Goal: Find specific page/section: Find specific page/section

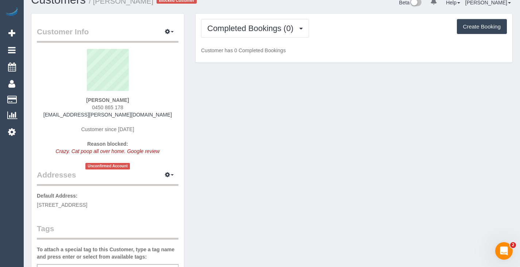
scroll to position [13, 0]
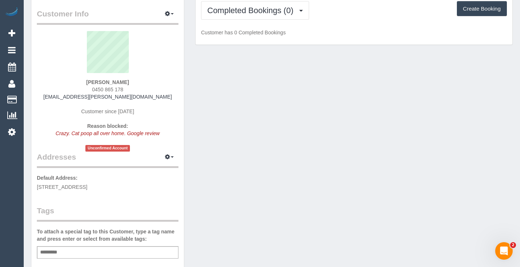
scroll to position [38, 0]
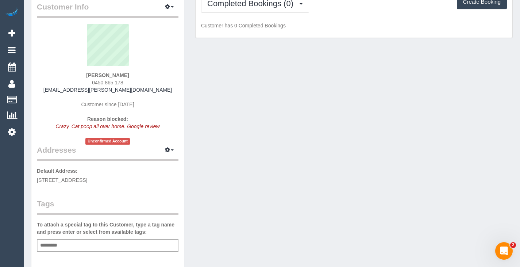
drag, startPoint x: 254, startPoint y: 69, endPoint x: 249, endPoint y: 65, distance: 6.5
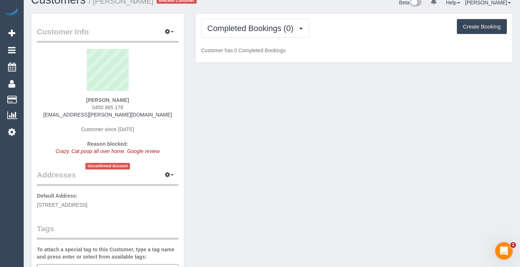
scroll to position [13, 0]
click at [113, 99] on strong "[PERSON_NAME]" at bounding box center [107, 100] width 43 height 6
copy div "[PERSON_NAME]"
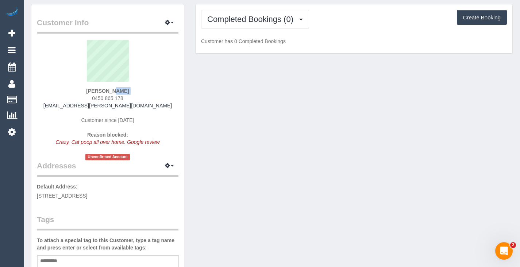
scroll to position [22, 0]
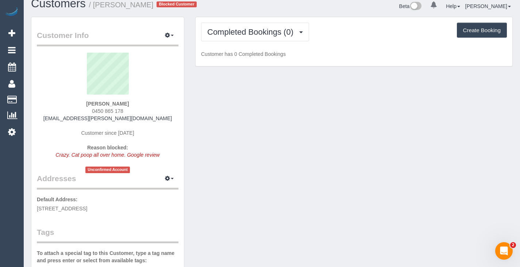
scroll to position [11, 0]
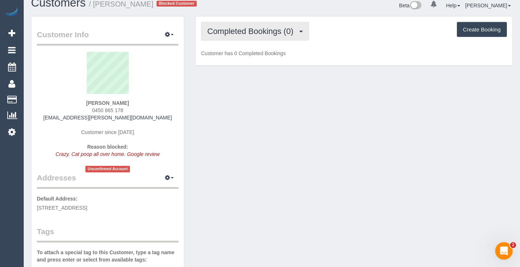
click at [218, 38] on button "Completed Bookings (0)" at bounding box center [255, 31] width 108 height 19
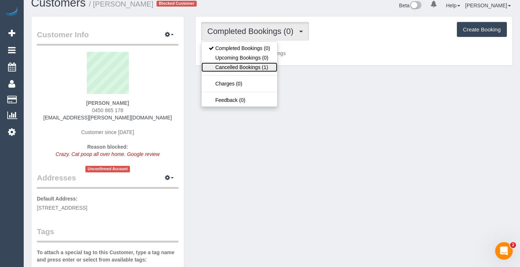
click at [236, 64] on link "Cancelled Bookings (1)" at bounding box center [239, 66] width 76 height 9
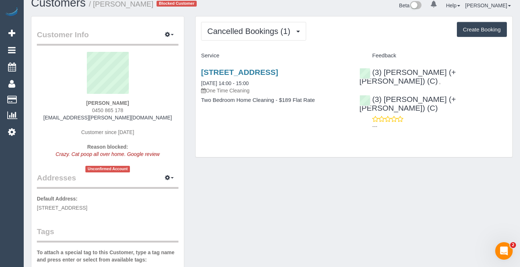
drag, startPoint x: 195, startPoint y: 69, endPoint x: 231, endPoint y: 82, distance: 38.6
click at [231, 82] on div "Cancelled Bookings (1) Completed Bookings (0) Upcoming Bookings (0) Cancelled B…" at bounding box center [354, 90] width 328 height 149
copy link "[STREET_ADDRESS]"
